Goal: Consume media (video, audio): Consume media (video, audio)

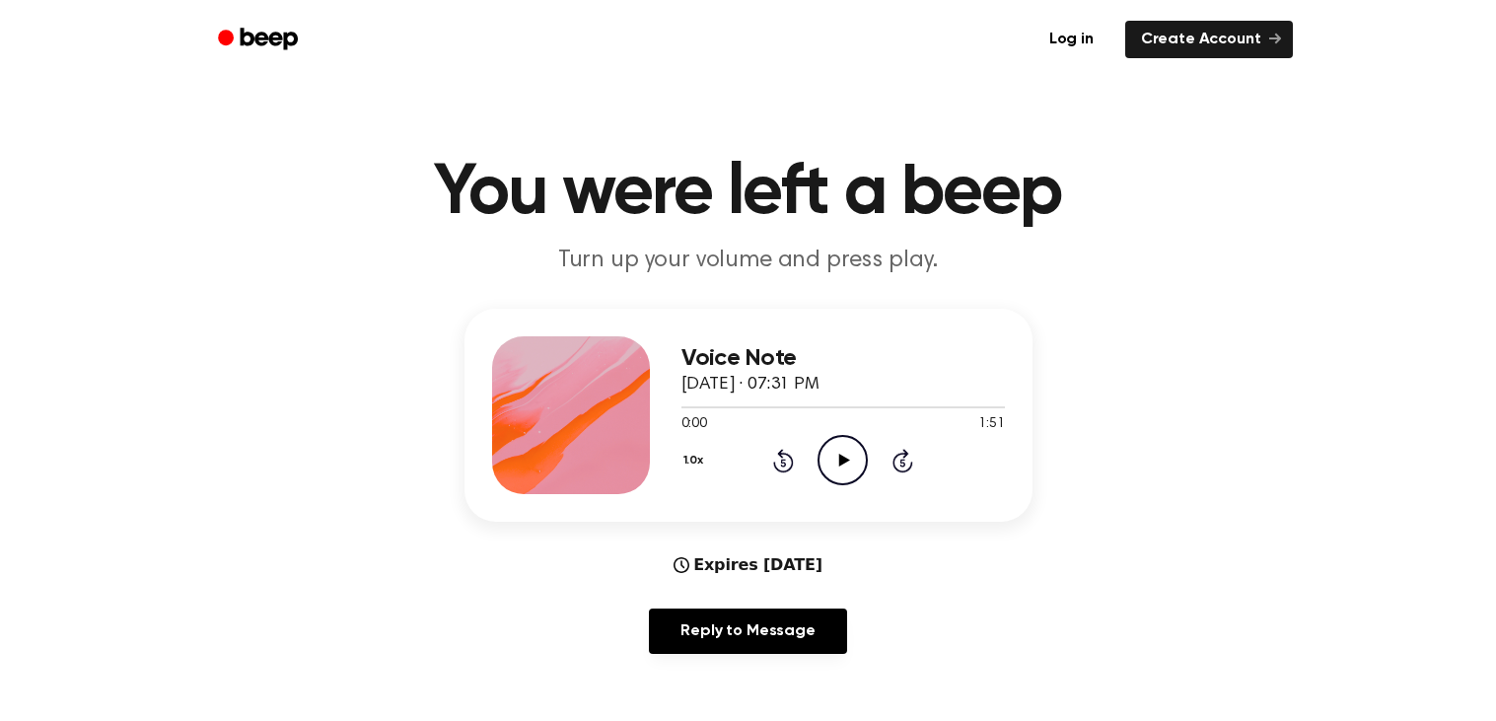
click at [836, 480] on icon "Play Audio" at bounding box center [842, 460] width 50 height 50
click at [783, 480] on div "1.0x Rewind 5 seconds Pause Audio Skip 5 seconds" at bounding box center [842, 460] width 323 height 50
click at [791, 466] on icon at bounding box center [783, 461] width 21 height 24
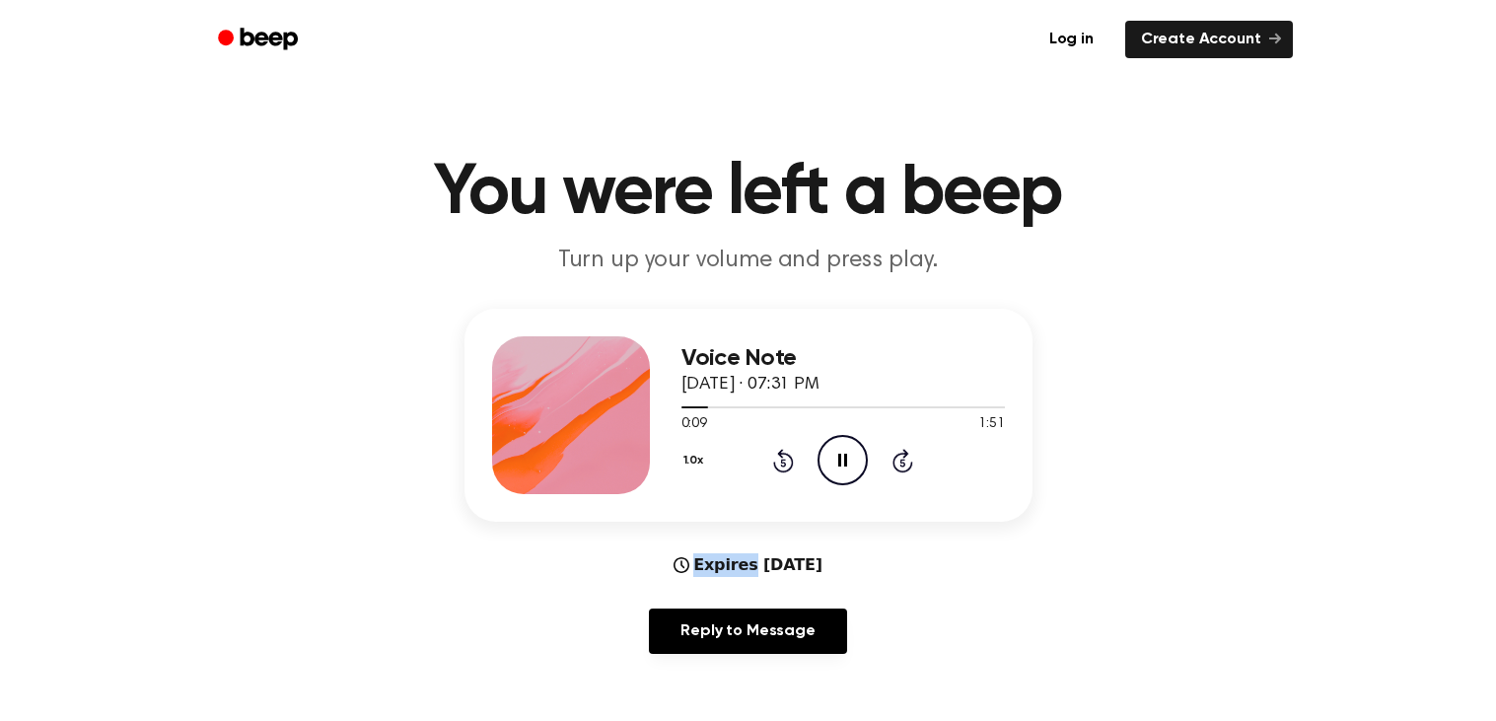
click at [791, 466] on icon at bounding box center [783, 461] width 21 height 24
click at [837, 465] on icon "Pause Audio" at bounding box center [842, 460] width 50 height 50
click at [837, 465] on icon "Play Audio" at bounding box center [842, 460] width 50 height 50
click at [837, 465] on icon "Pause Audio" at bounding box center [842, 460] width 50 height 50
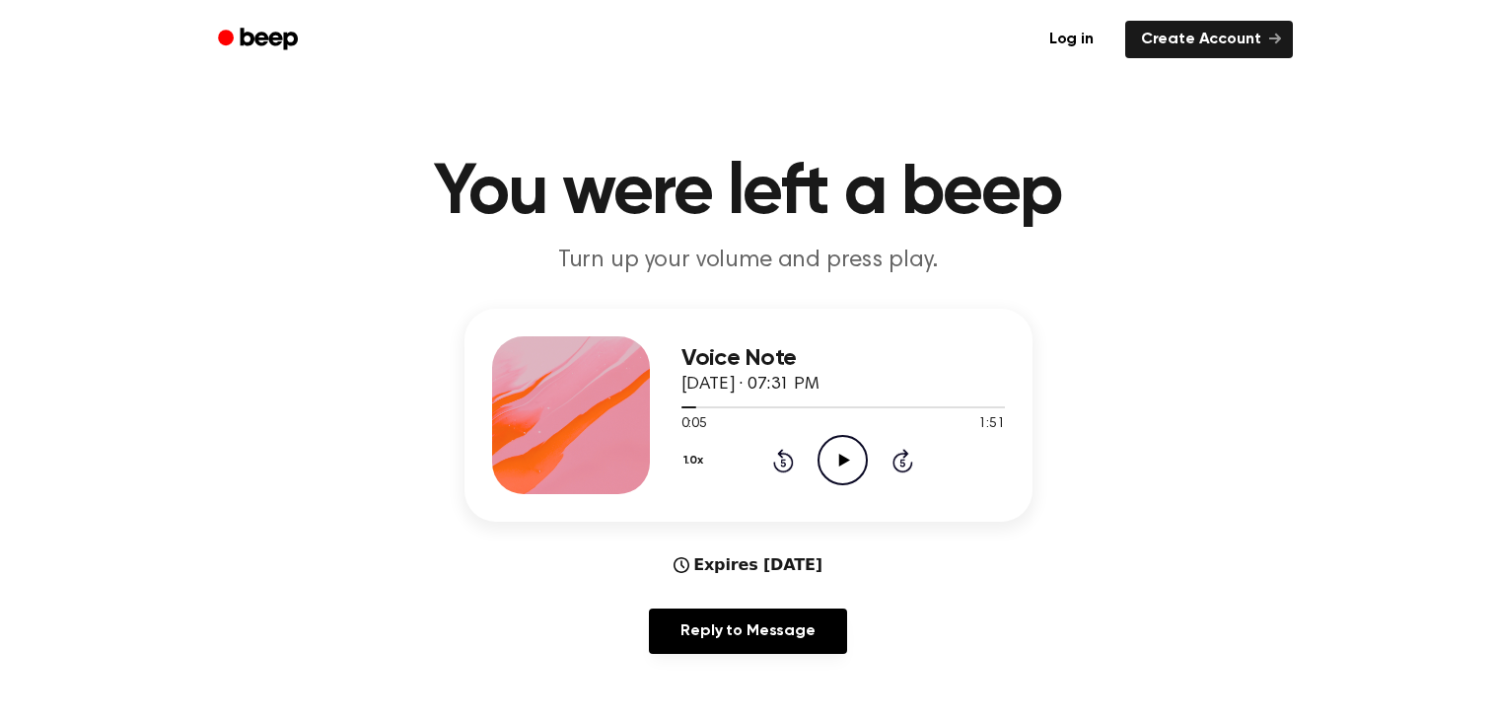
click at [837, 465] on icon "Play Audio" at bounding box center [842, 460] width 50 height 50
click at [790, 467] on icon at bounding box center [783, 461] width 21 height 24
click at [786, 478] on div "1.0x Rewind 5 seconds Pause Audio Skip 5 seconds" at bounding box center [842, 460] width 323 height 50
click at [780, 457] on icon "Rewind 5 seconds" at bounding box center [783, 461] width 22 height 26
click at [775, 457] on icon "Rewind 5 seconds" at bounding box center [783, 461] width 22 height 26
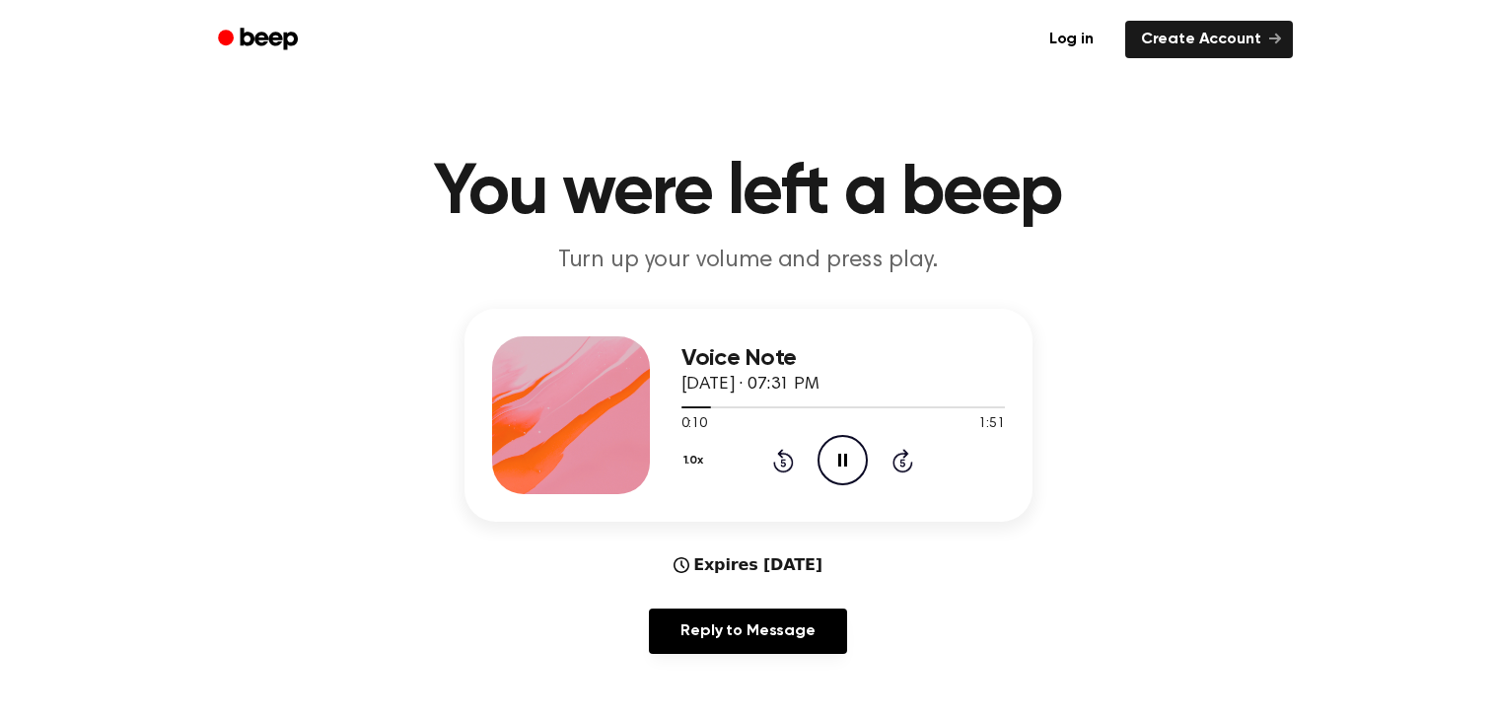
click at [776, 440] on div "1.0x Rewind 5 seconds Pause Audio Skip 5 seconds" at bounding box center [842, 460] width 323 height 50
click at [784, 463] on icon at bounding box center [783, 462] width 5 height 8
click at [767, 466] on div "1.0x Rewind 5 seconds Pause Audio Skip 5 seconds" at bounding box center [842, 460] width 323 height 50
click at [773, 466] on icon "Rewind 5 seconds" at bounding box center [783, 461] width 22 height 26
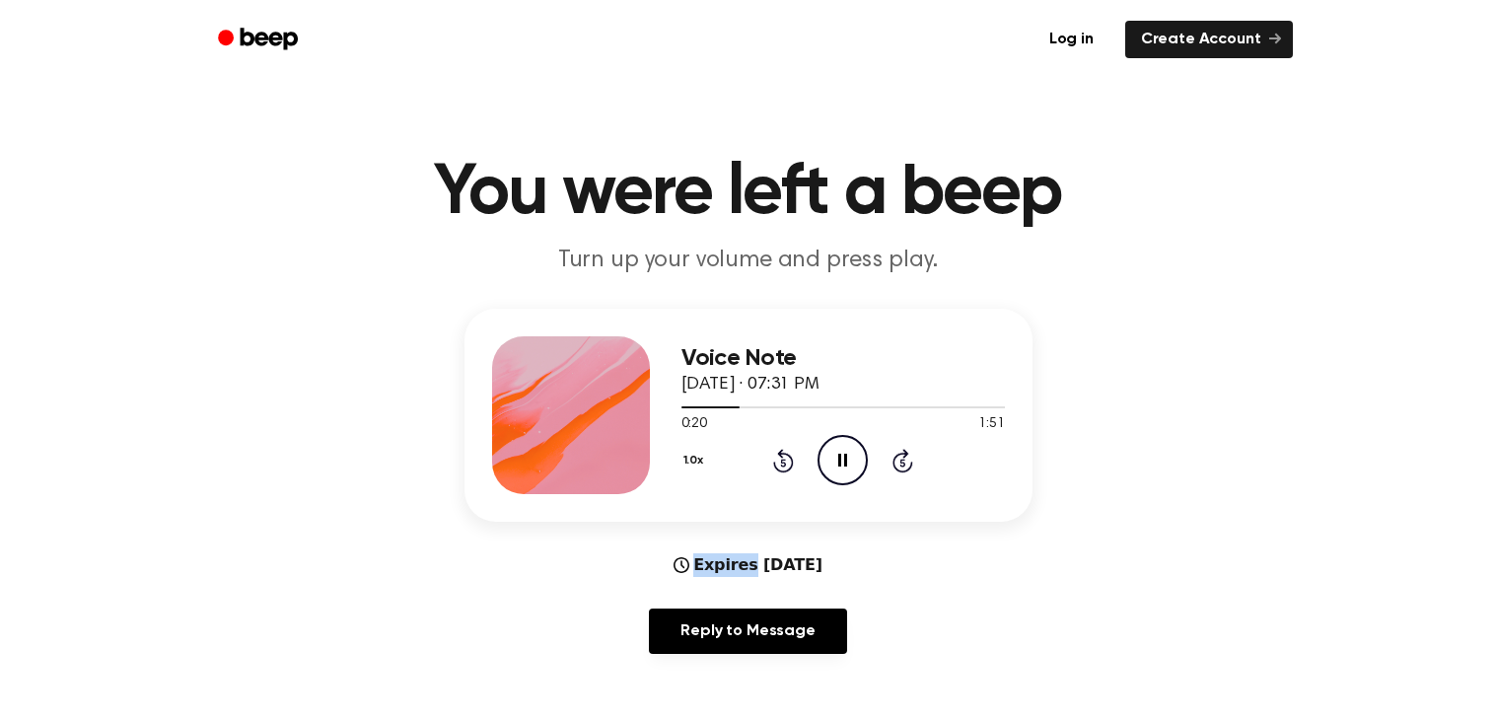
click at [773, 466] on icon "Rewind 5 seconds" at bounding box center [783, 461] width 22 height 26
click at [714, 463] on div "1.0x Rewind 5 seconds Pause Audio Skip 5 seconds" at bounding box center [842, 460] width 323 height 50
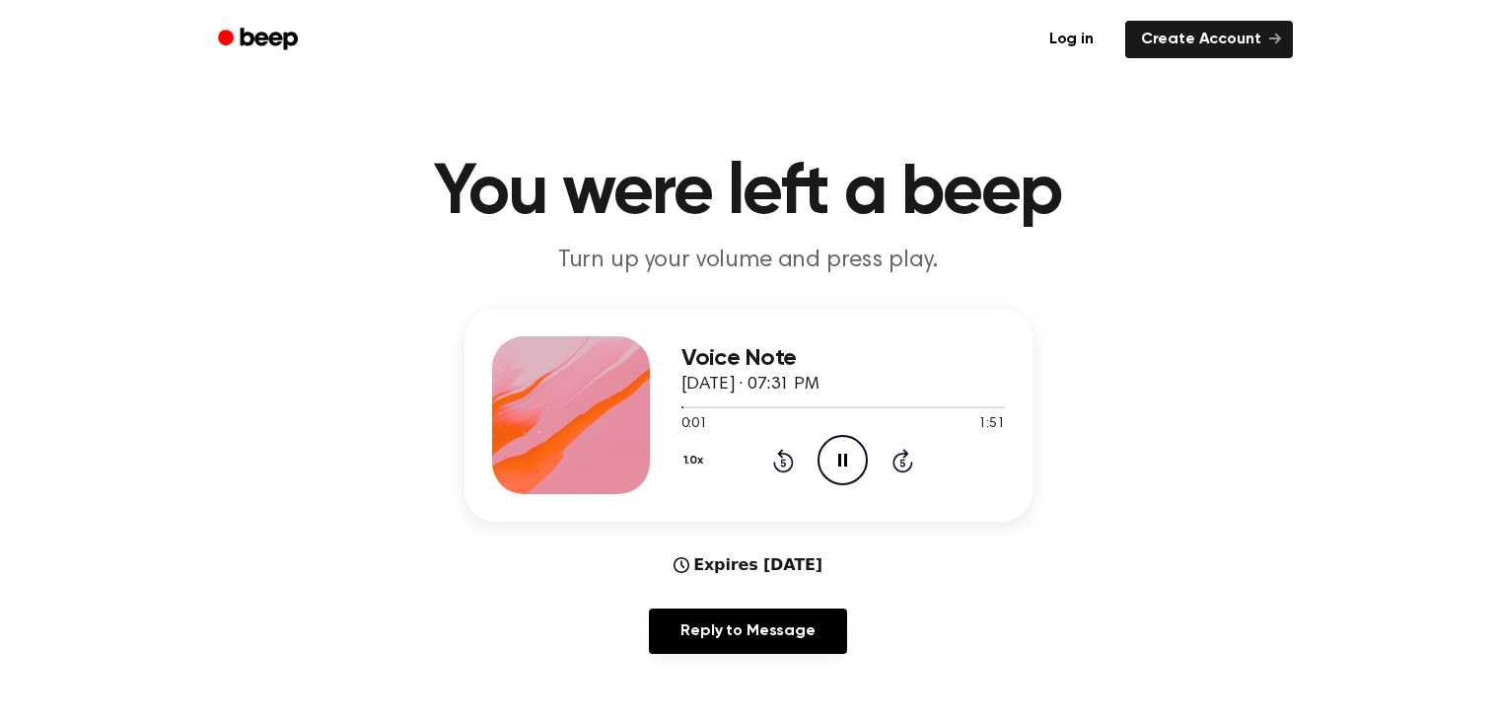
click at [683, 460] on button "1.0x" at bounding box center [696, 461] width 30 height 34
click at [722, 534] on span "0.8x" at bounding box center [713, 542] width 25 height 21
click at [683, 461] on button "0.8x" at bounding box center [698, 461] width 34 height 34
click at [926, 553] on div "Voice Note [DATE] · 07:31 PM 0:05 1:51 Your browser does not support the [objec…" at bounding box center [748, 489] width 1448 height 361
click at [784, 476] on div "0.8x Rewind 5 seconds Pause Audio Skip 5 seconds" at bounding box center [842, 460] width 323 height 50
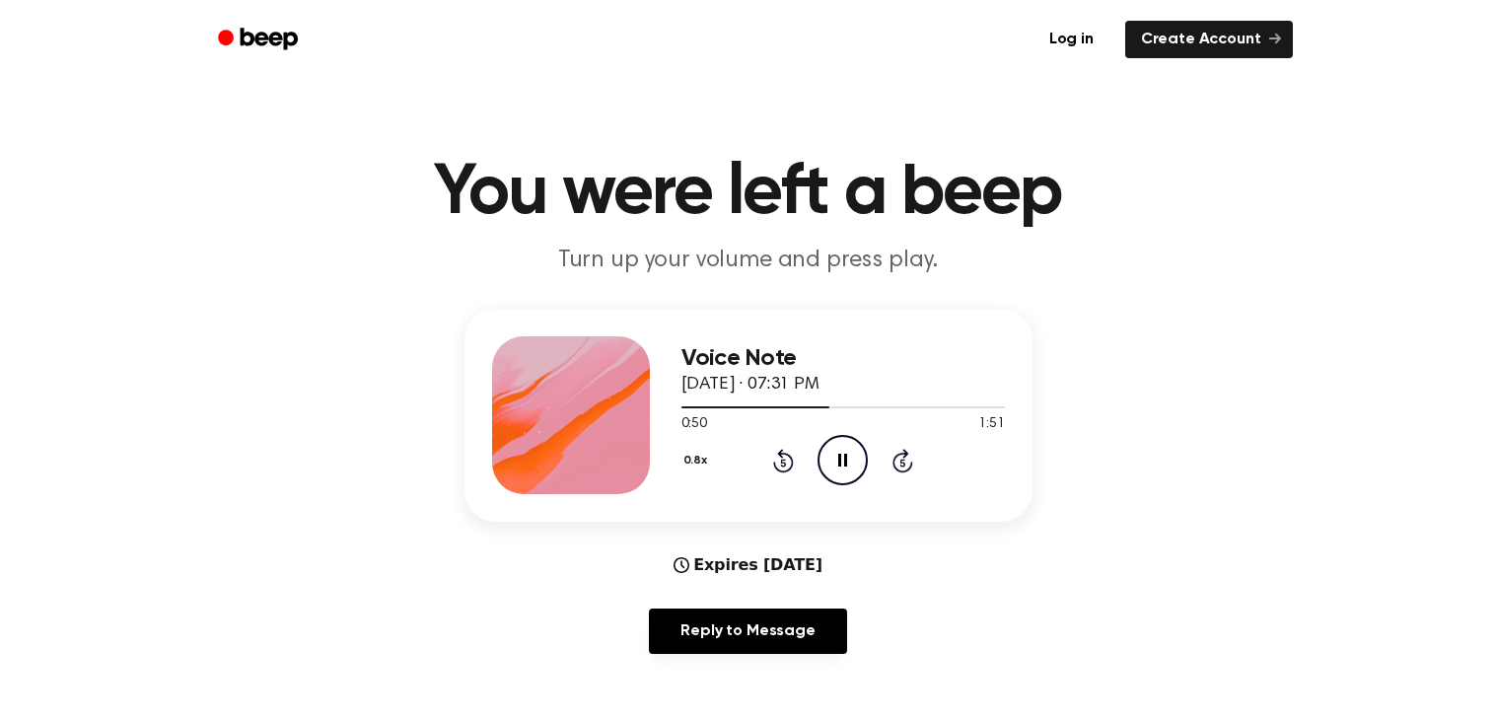
click at [794, 457] on div "0.8x Rewind 5 seconds Pause Audio Skip 5 seconds" at bounding box center [842, 460] width 323 height 50
click at [780, 466] on icon "Rewind 5 seconds" at bounding box center [783, 461] width 22 height 26
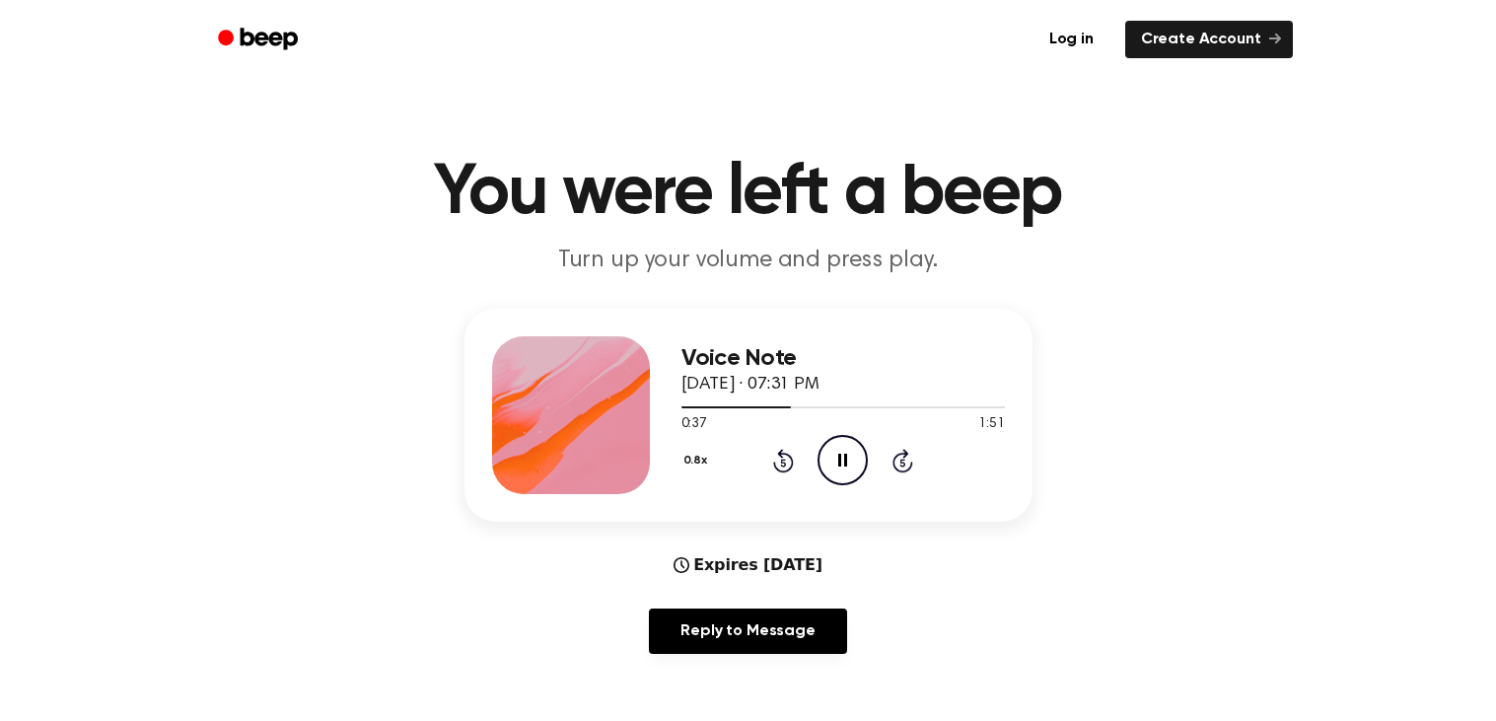
click at [780, 466] on icon "Rewind 5 seconds" at bounding box center [783, 461] width 22 height 26
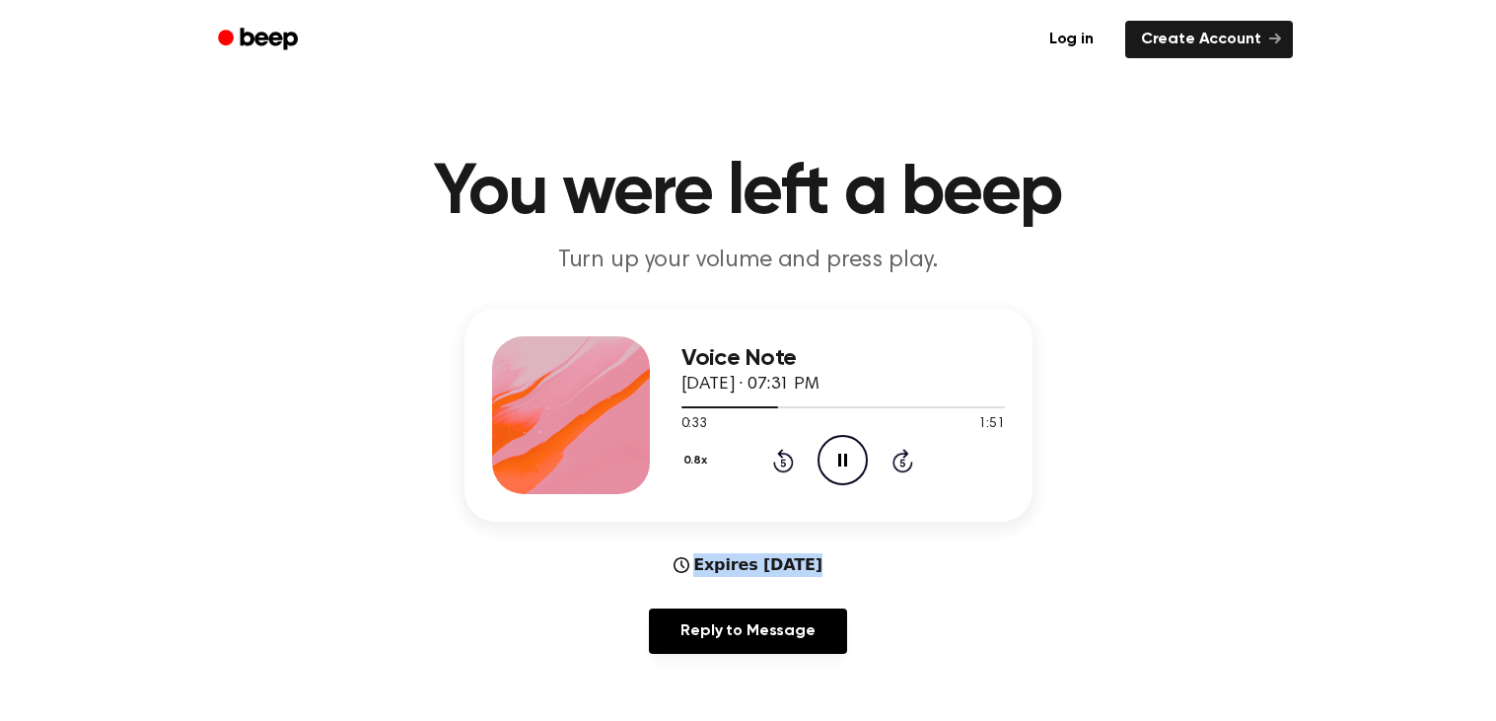
click at [780, 466] on icon "Rewind 5 seconds" at bounding box center [783, 461] width 22 height 26
drag, startPoint x: 780, startPoint y: 466, endPoint x: 745, endPoint y: 449, distance: 38.8
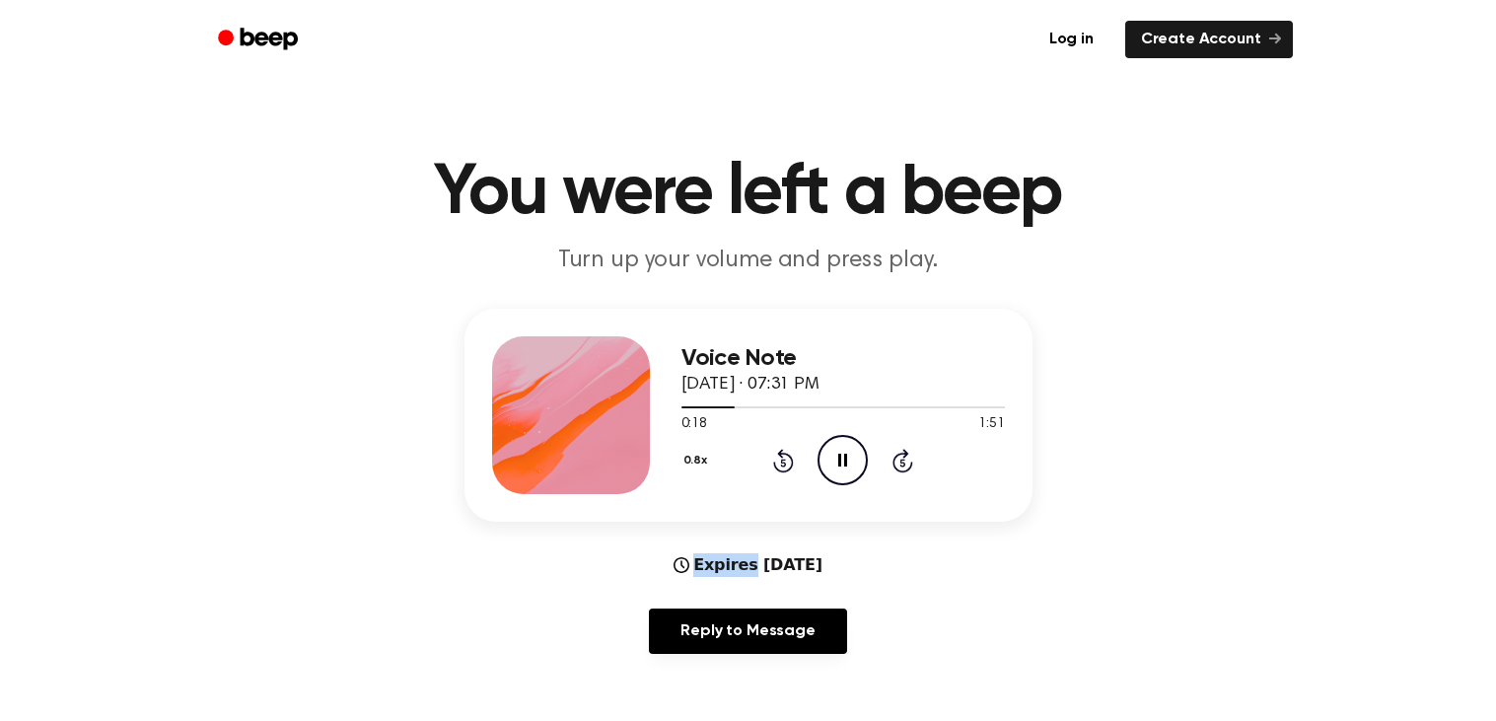
click at [745, 449] on div "0.8x Rewind 5 seconds Pause Audio Skip 5 seconds" at bounding box center [842, 460] width 323 height 50
click at [793, 464] on icon at bounding box center [783, 461] width 21 height 24
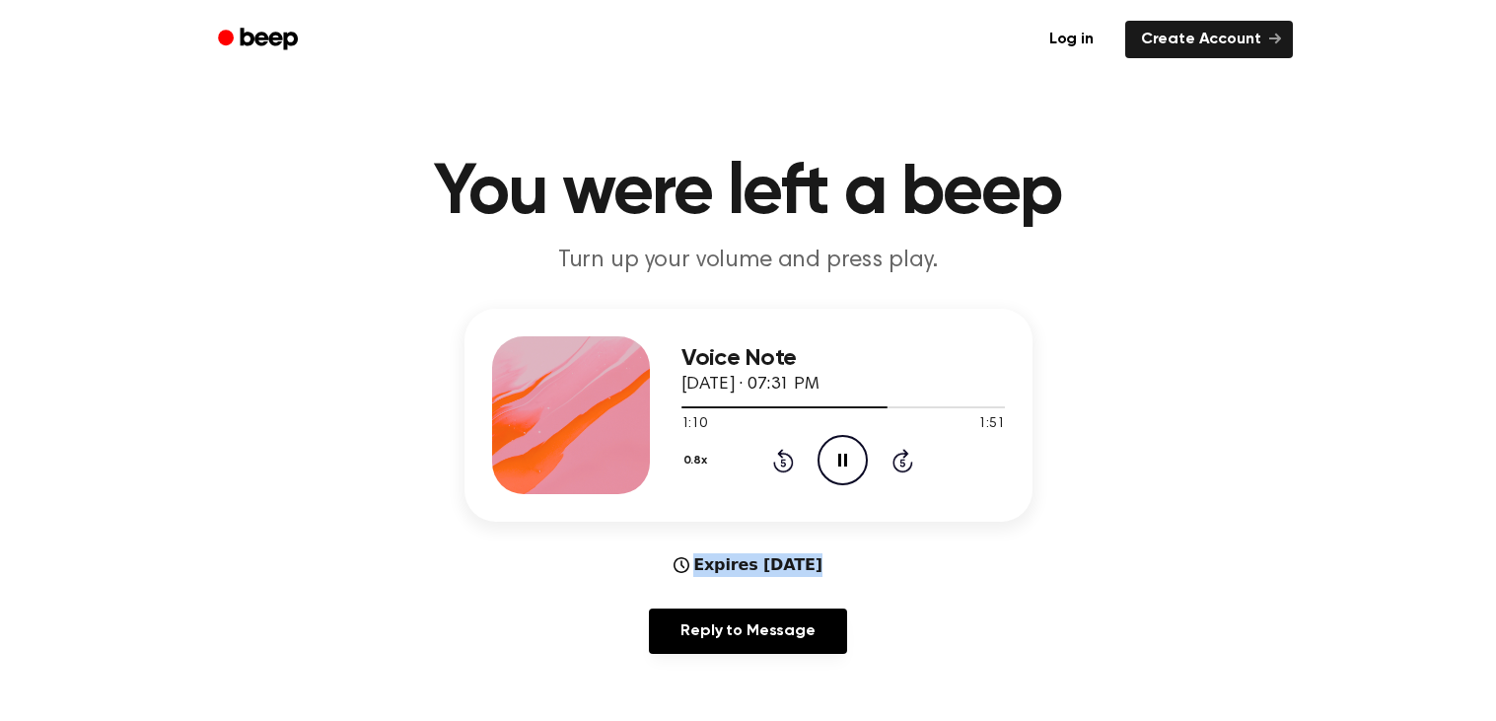
click at [793, 464] on icon at bounding box center [783, 461] width 21 height 24
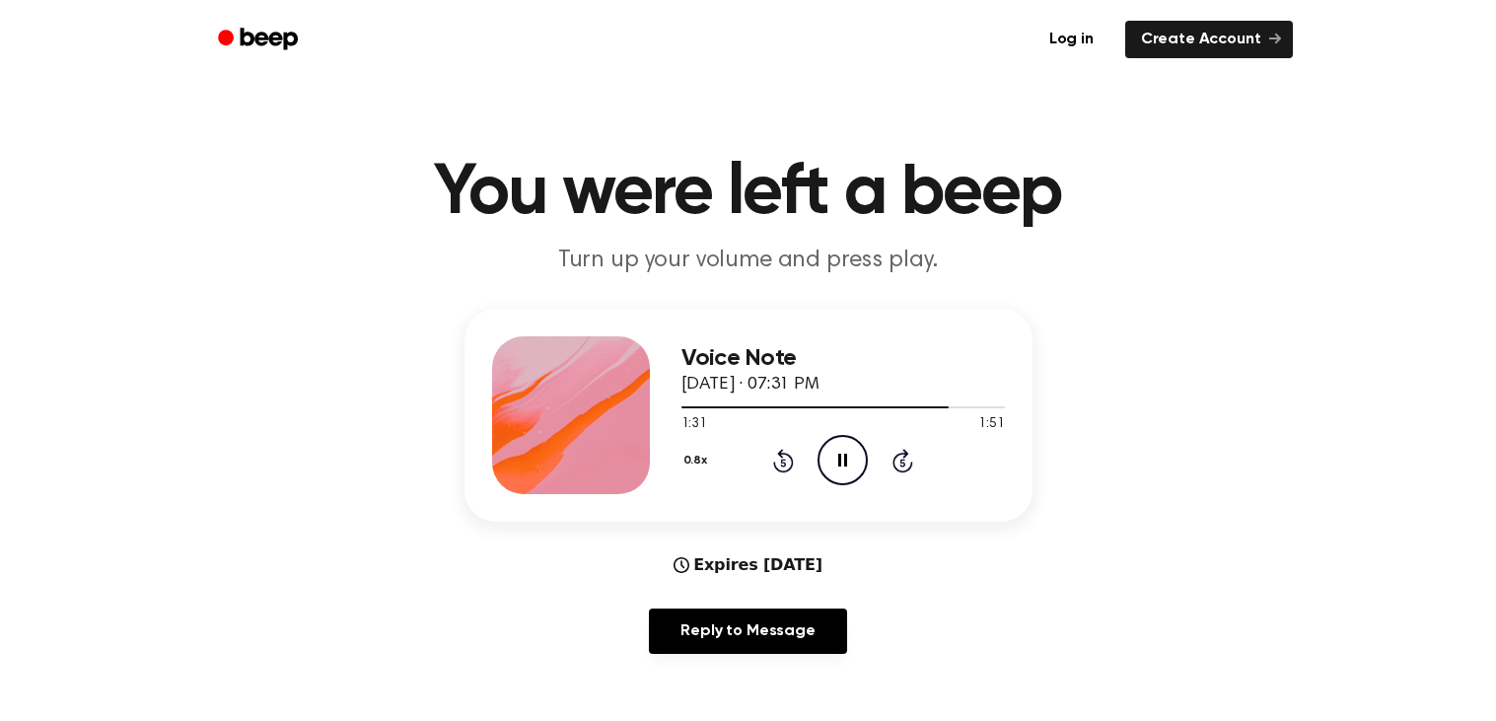
click at [793, 464] on icon at bounding box center [783, 461] width 21 height 24
click at [694, 456] on button "0.8x" at bounding box center [698, 461] width 34 height 34
click at [722, 578] on span "1.0x" at bounding box center [713, 579] width 25 height 21
